Goal: Task Accomplishment & Management: Manage account settings

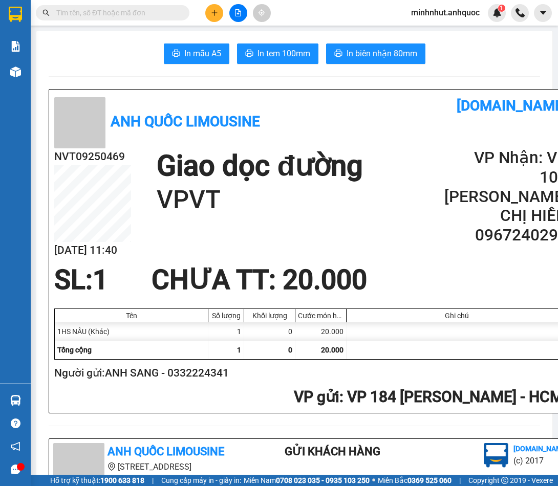
click at [445, 13] on span "minhnhut.anhquoc" at bounding box center [445, 12] width 85 height 13
click at [435, 33] on span "Đăng xuất" at bounding box center [449, 31] width 64 height 11
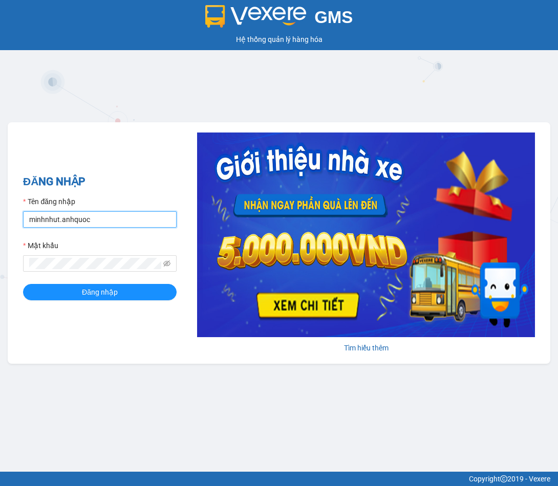
click at [124, 215] on input "minhnhut.anhquoc" at bounding box center [99, 219] width 153 height 16
type input "quoctrung.anhquoc"
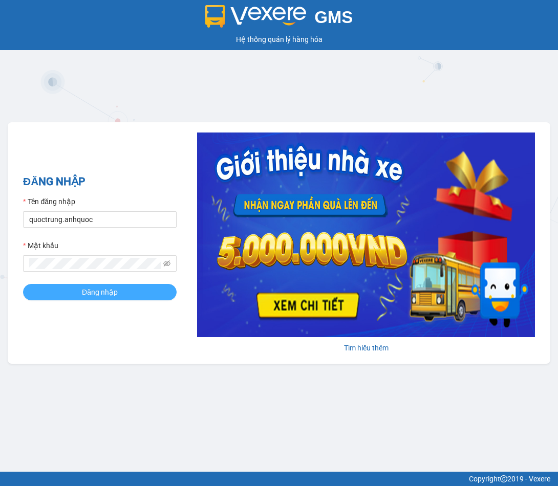
click at [97, 288] on span "Đăng nhập" at bounding box center [100, 291] width 36 height 11
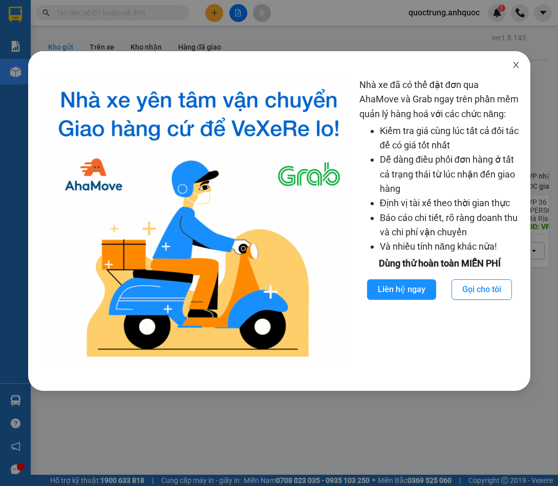
click at [518, 63] on icon "close" at bounding box center [516, 65] width 8 height 8
